Goal: Answer question/provide support

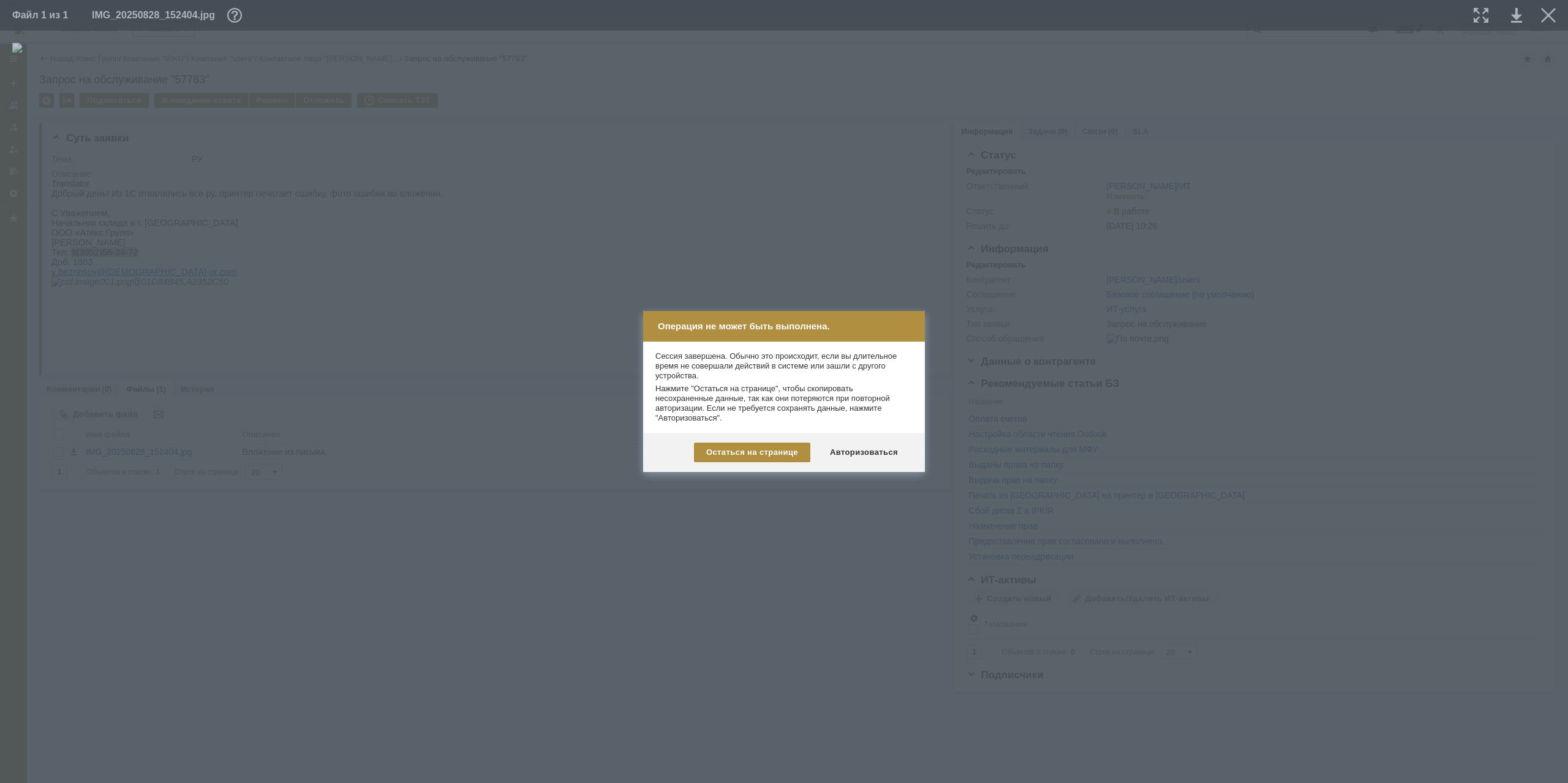
click at [1016, 423] on div at bounding box center [784, 391] width 1568 height 783
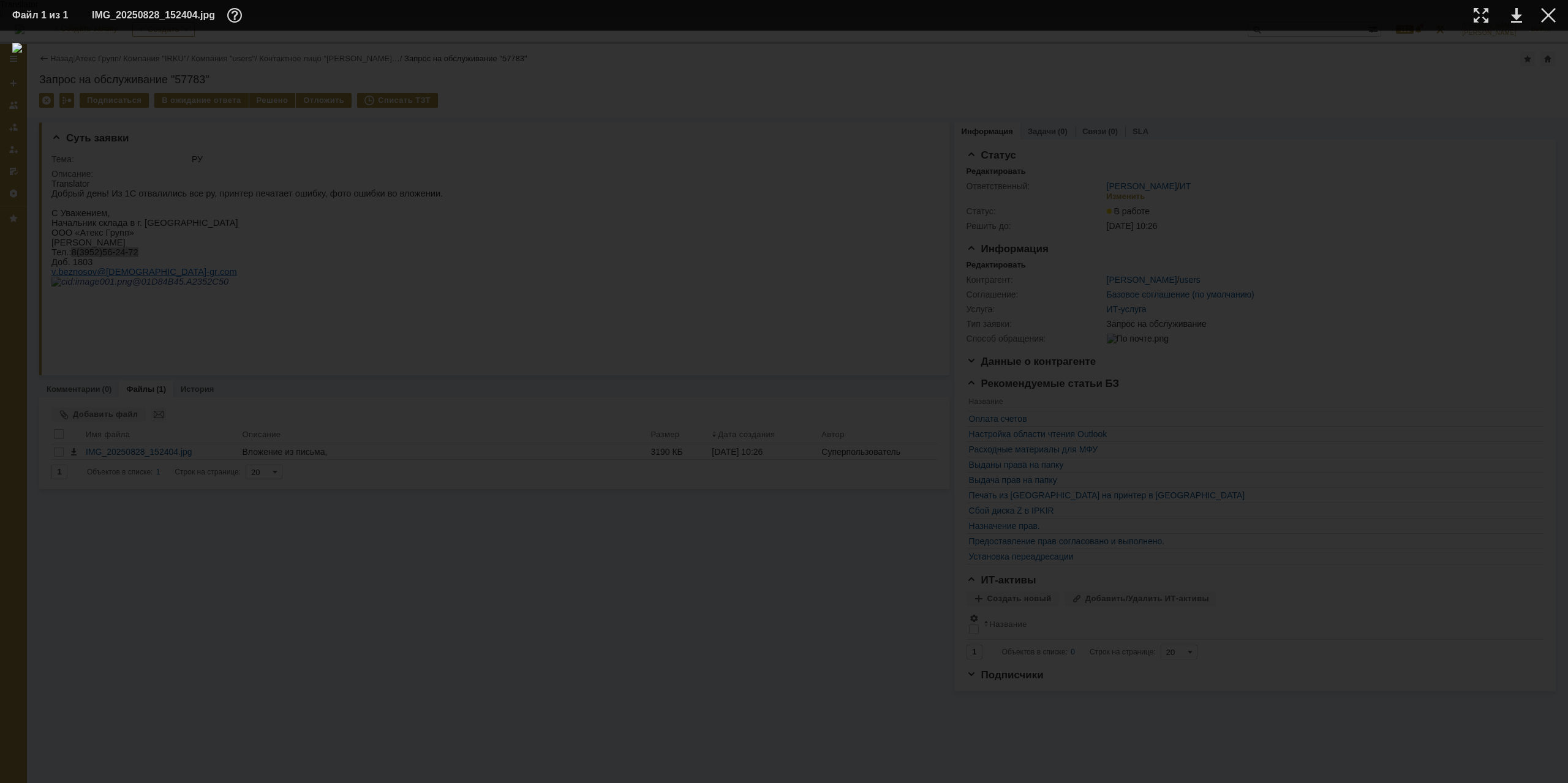
click at [393, 279] on div at bounding box center [783, 407] width 1543 height 728
click at [1554, 15] on div at bounding box center [1548, 15] width 14 height 14
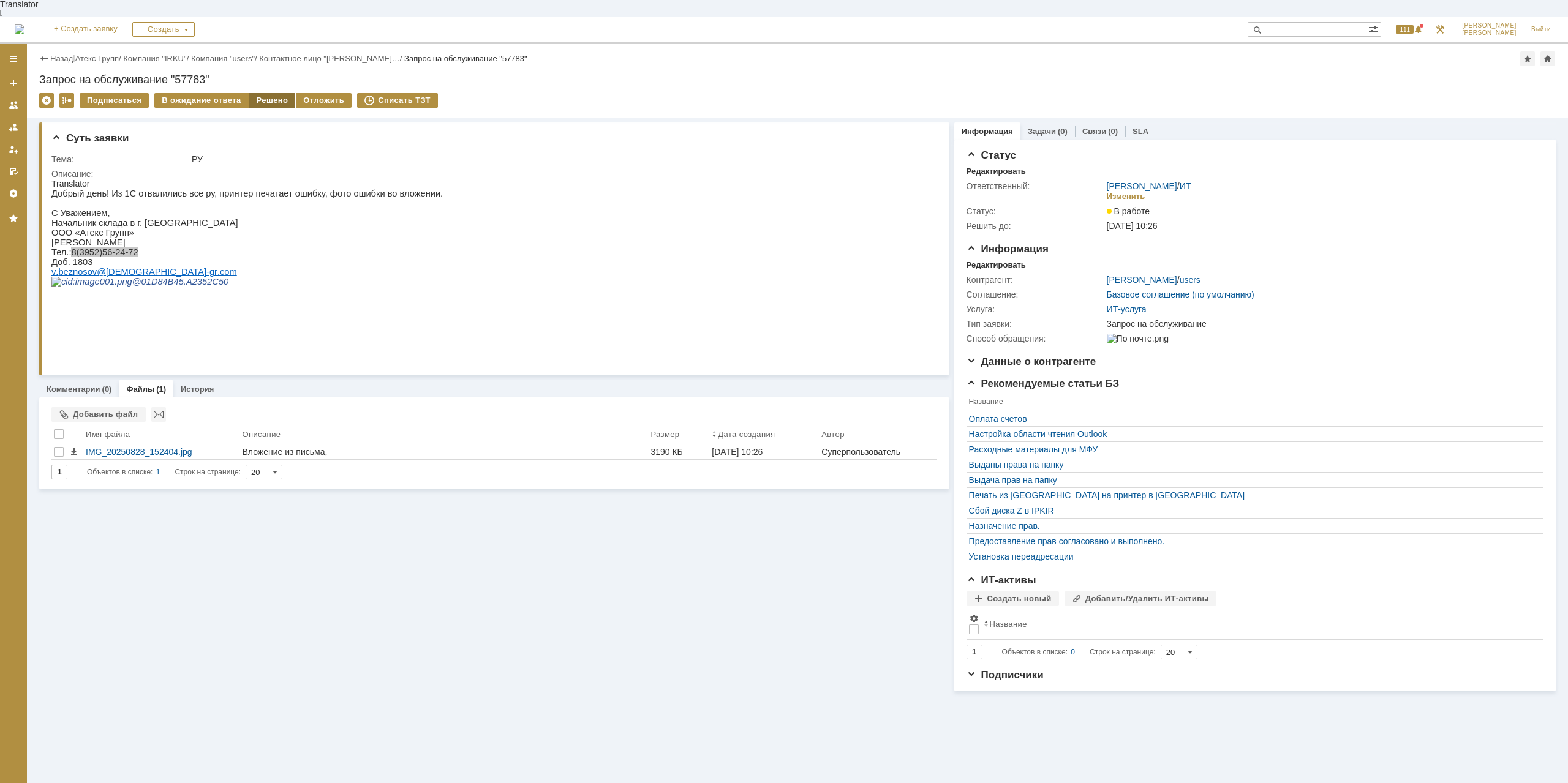
click at [278, 93] on div "Решено" at bounding box center [272, 100] width 47 height 14
drag, startPoint x: 156, startPoint y: 151, endPoint x: 181, endPoint y: 151, distance: 25.0
click at [181, 166] on td "Описание:" at bounding box center [490, 266] width 879 height 199
drag, startPoint x: 156, startPoint y: 180, endPoint x: 199, endPoint y: 180, distance: 43.0
click at [199, 188] on p "Добрый день! Из 1С отвалились все ру, принтер печатает ошибку, фото ошибки во в…" at bounding box center [247, 193] width 391 height 10
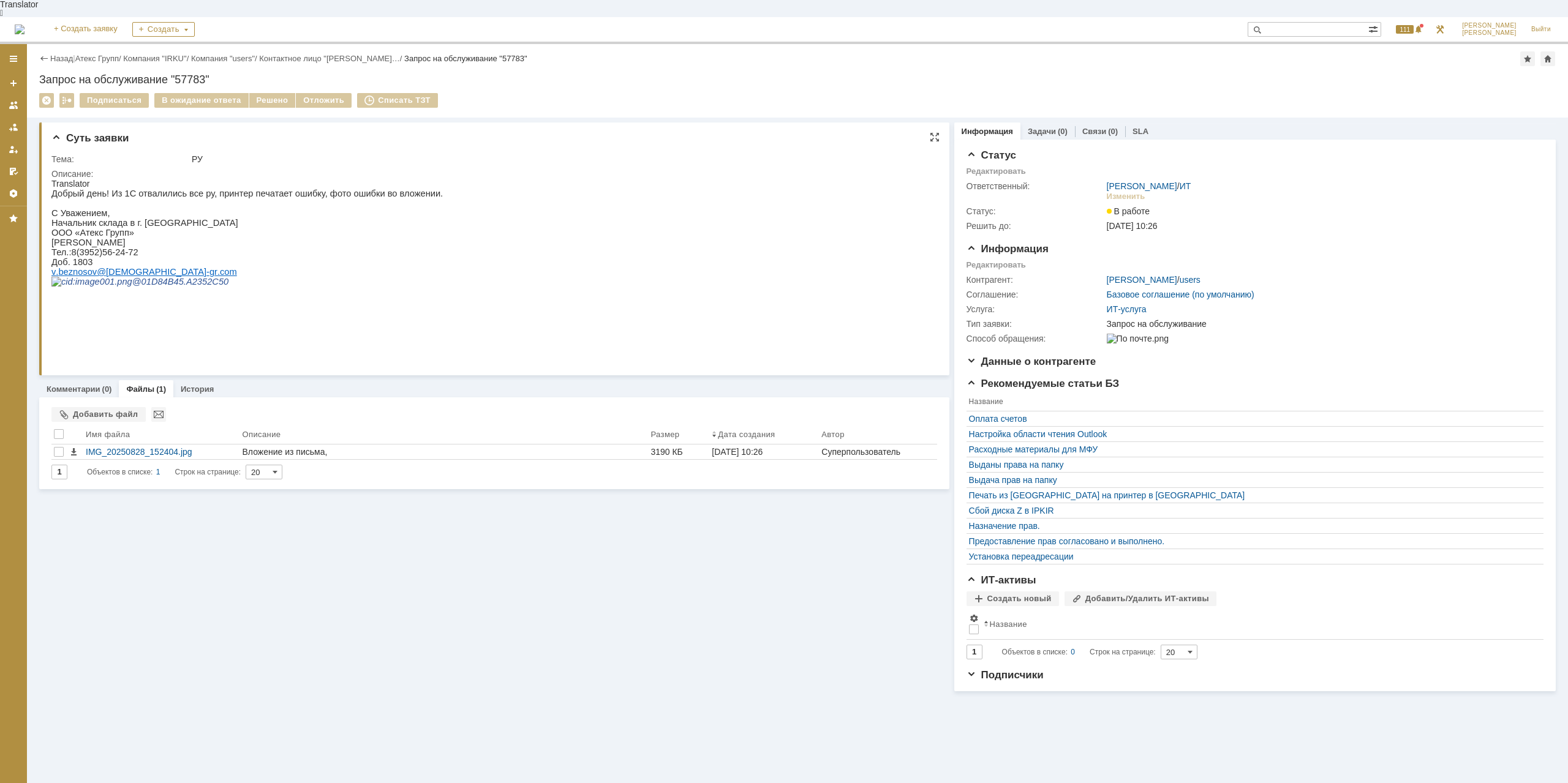
drag, startPoint x: 209, startPoint y: 182, endPoint x: 228, endPoint y: 191, distance: 21.0
click at [209, 188] on p "Добрый день! Из 1С отвалились все ру, принтер печатает ошибку, фото ошибки во в…" at bounding box center [247, 193] width 391 height 10
click at [102, 51] on div "Назад | Атекс Групп / Компания "IRKU" / Компания "users" / Контактное лицо "[PE…" at bounding box center [798, 58] width 1517 height 14
click at [104, 54] on link "Атекс Групп" at bounding box center [97, 58] width 43 height 9
